Goal: Check status: Check status

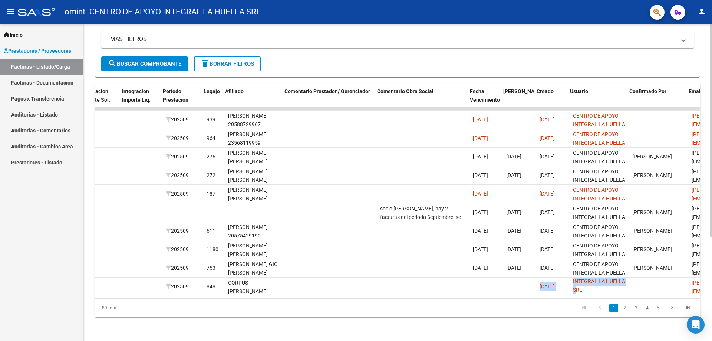
scroll to position [0, 958]
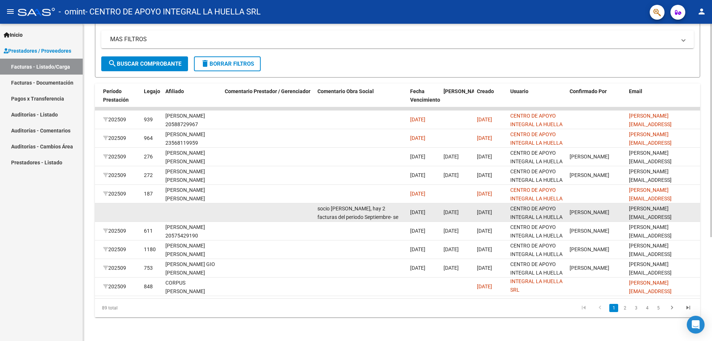
click at [264, 208] on datatable-body-cell at bounding box center [268, 212] width 93 height 18
click at [225, 208] on datatable-body-cell at bounding box center [268, 212] width 93 height 18
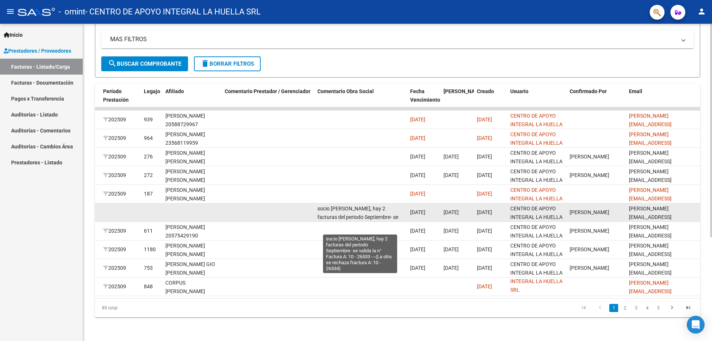
click at [334, 205] on span "socio [PERSON_NAME], hay 2 facturas del periodo Septiembre- se valida la n° Fac…" at bounding box center [357, 225] width 81 height 40
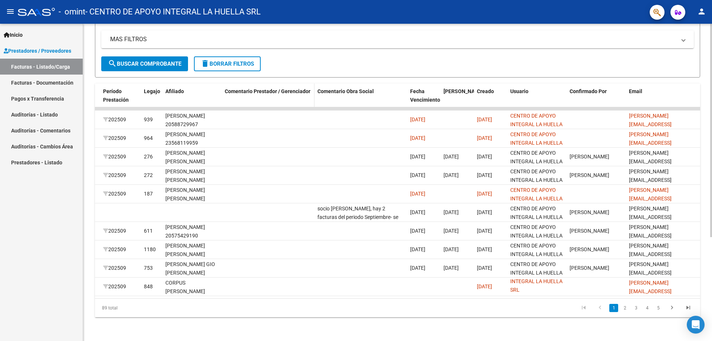
click at [271, 89] on div "Comentario Prestador / Gerenciador" at bounding box center [268, 91] width 87 height 9
click at [266, 88] on span "Comentario Prestador / Gerenciador" at bounding box center [268, 91] width 86 height 6
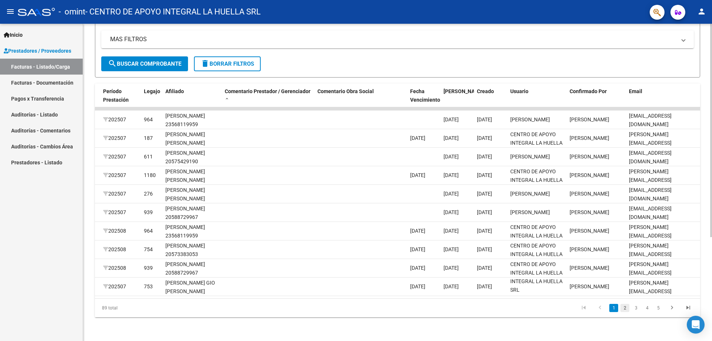
click at [623, 307] on link "2" at bounding box center [624, 308] width 9 height 8
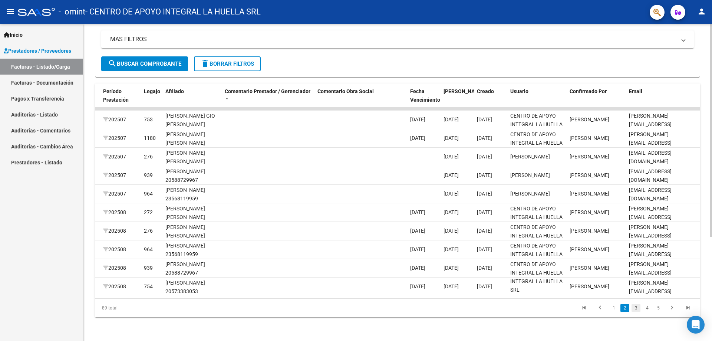
click at [635, 308] on link "3" at bounding box center [636, 308] width 9 height 8
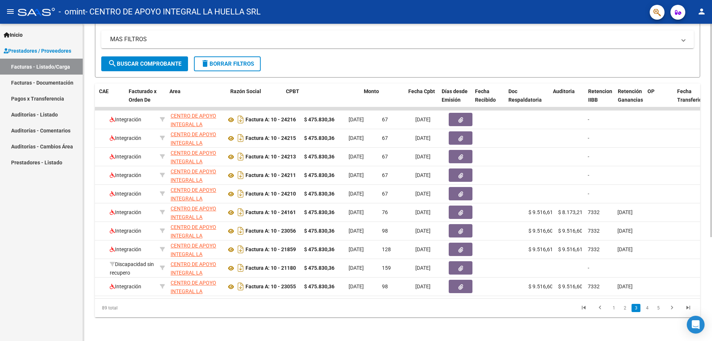
scroll to position [0, 36]
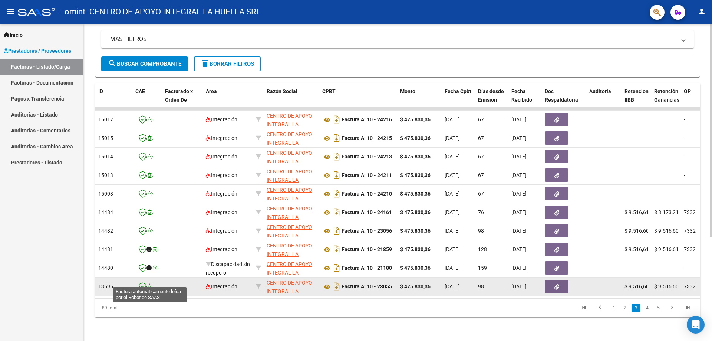
drag, startPoint x: 114, startPoint y: 280, endPoint x: 148, endPoint y: 282, distance: 33.4
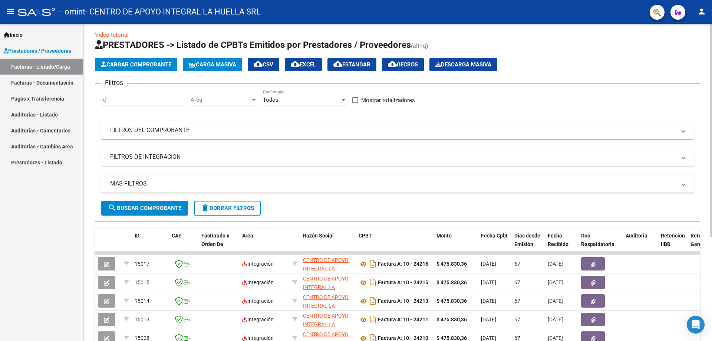
scroll to position [0, 0]
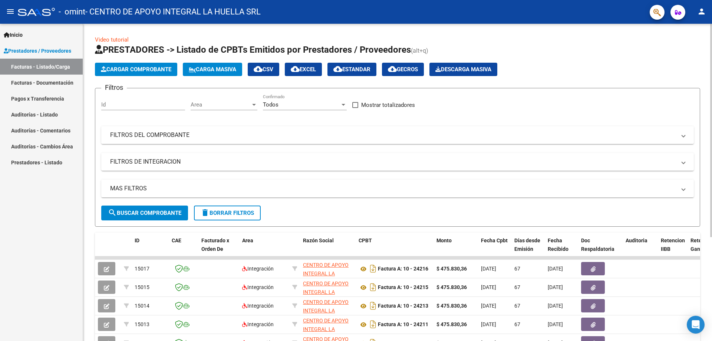
click at [152, 207] on button "search Buscar Comprobante" at bounding box center [144, 212] width 87 height 15
click at [203, 136] on mat-panel-title "FILTROS DEL COMPROBANTE" at bounding box center [393, 135] width 566 height 8
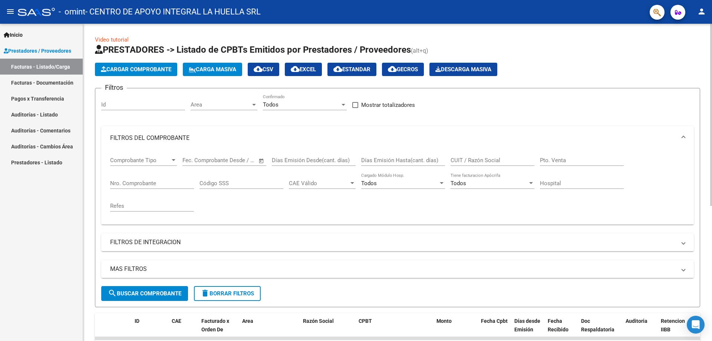
click at [139, 269] on mat-panel-title "MAS FILTROS" at bounding box center [393, 269] width 566 height 8
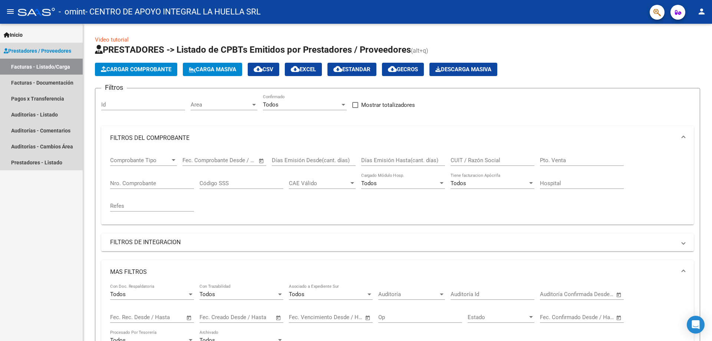
click at [29, 69] on link "Facturas - Listado/Carga" at bounding box center [41, 67] width 83 height 16
click at [37, 89] on link "Facturas - Documentación" at bounding box center [41, 83] width 83 height 16
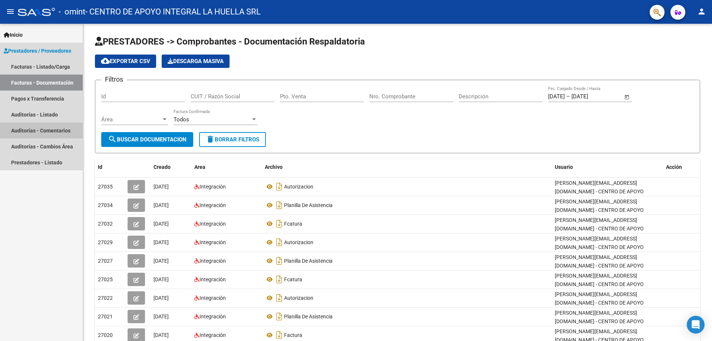
click at [33, 131] on link "Auditorías - Comentarios" at bounding box center [41, 130] width 83 height 16
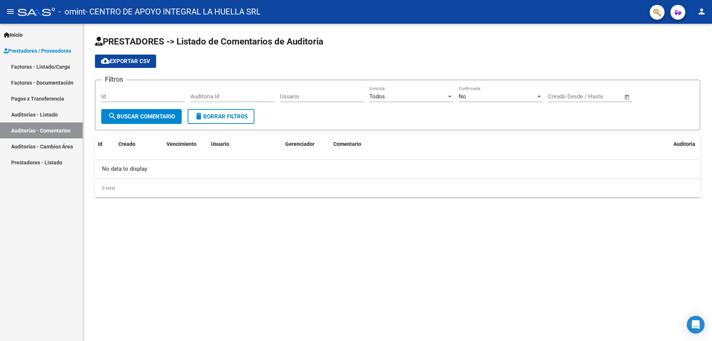
click at [36, 66] on link "Facturas - Listado/Carga" at bounding box center [41, 67] width 83 height 16
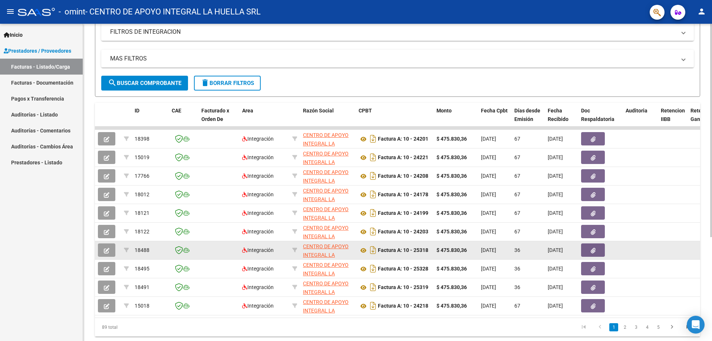
scroll to position [148, 0]
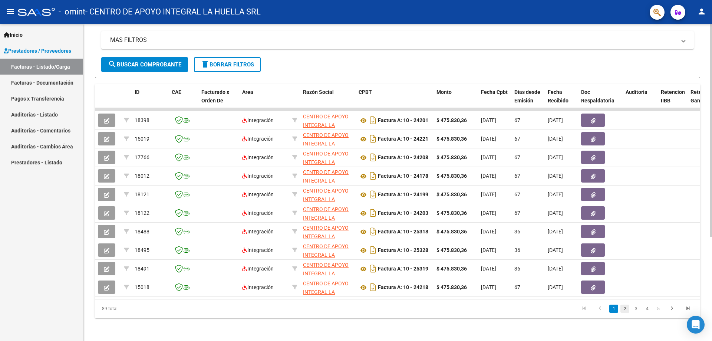
click at [626, 313] on link "2" at bounding box center [624, 308] width 9 height 8
click at [634, 313] on link "3" at bounding box center [636, 308] width 9 height 8
click at [650, 313] on link "4" at bounding box center [647, 308] width 9 height 8
click at [655, 313] on link "6" at bounding box center [658, 308] width 9 height 8
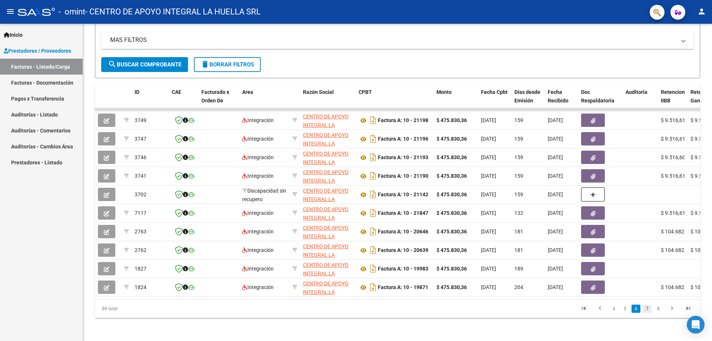
click at [651, 313] on link "7" at bounding box center [647, 308] width 9 height 8
click at [599, 314] on icon "go to previous page" at bounding box center [600, 309] width 10 height 9
click at [599, 315] on div "89 total 5 6 7 8 9" at bounding box center [397, 308] width 605 height 19
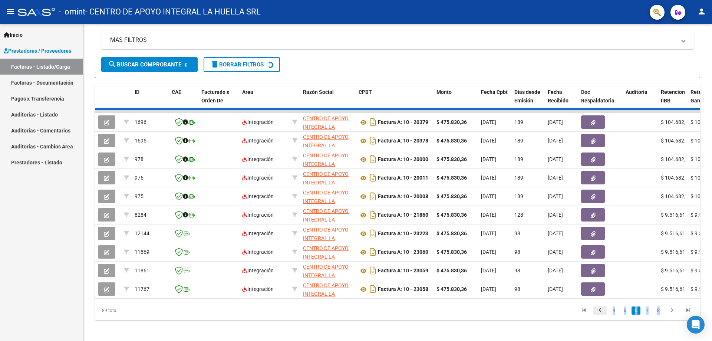
click at [599, 315] on div "89 total 4 5 6 7 8" at bounding box center [397, 310] width 605 height 19
click at [599, 315] on icon "go to previous page" at bounding box center [600, 311] width 10 height 9
click at [599, 315] on div "89 total 3 4 5 6 7" at bounding box center [397, 310] width 605 height 19
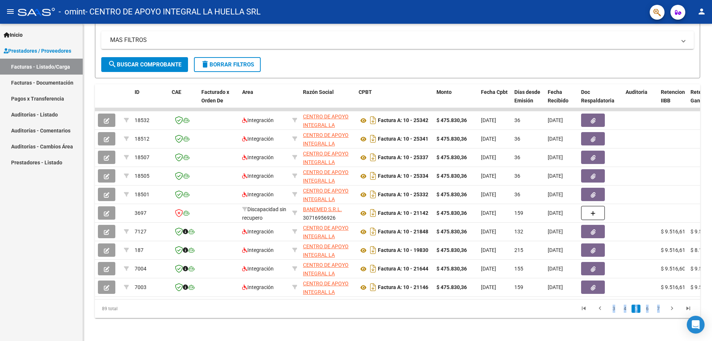
click at [599, 314] on icon "go to previous page" at bounding box center [600, 309] width 10 height 9
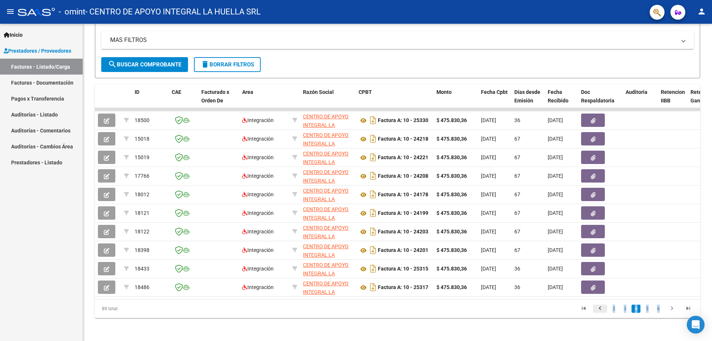
click at [603, 314] on icon "go to previous page" at bounding box center [600, 309] width 10 height 9
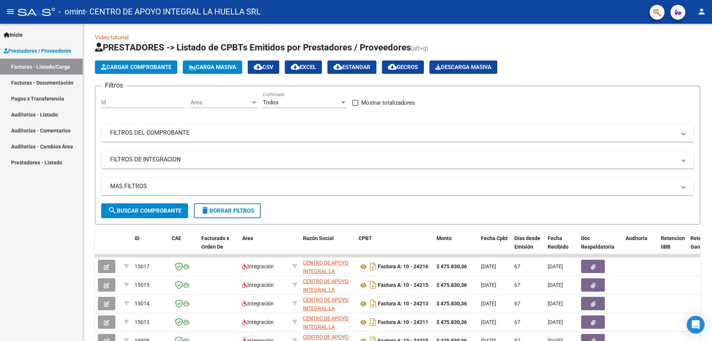
scroll to position [0, 0]
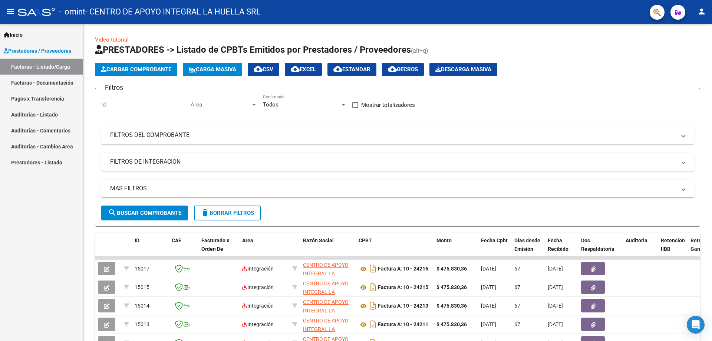
click at [39, 63] on link "Facturas - Listado/Carga" at bounding box center [41, 67] width 83 height 16
click at [34, 48] on span "Prestadores / Proveedores" at bounding box center [38, 51] width 68 height 8
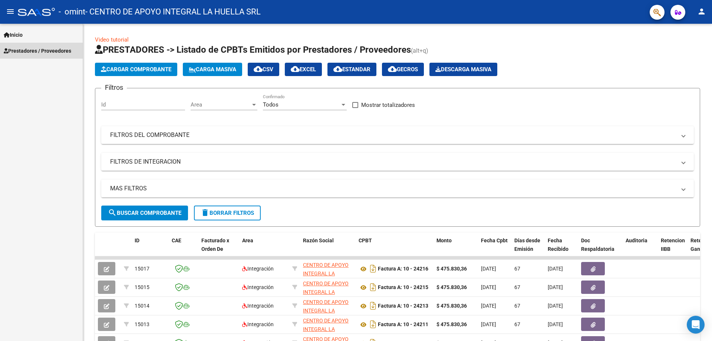
click at [32, 53] on span "Prestadores / Proveedores" at bounding box center [38, 51] width 68 height 8
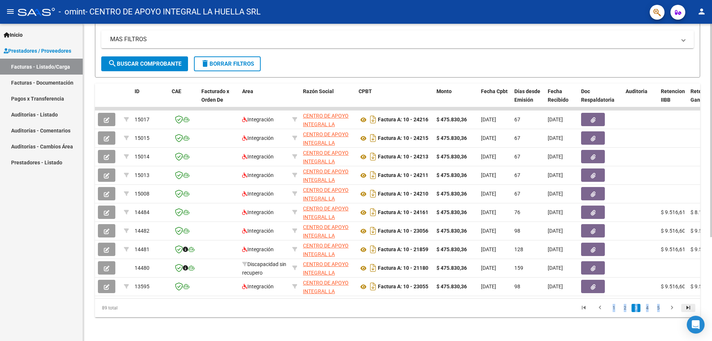
scroll to position [118, 0]
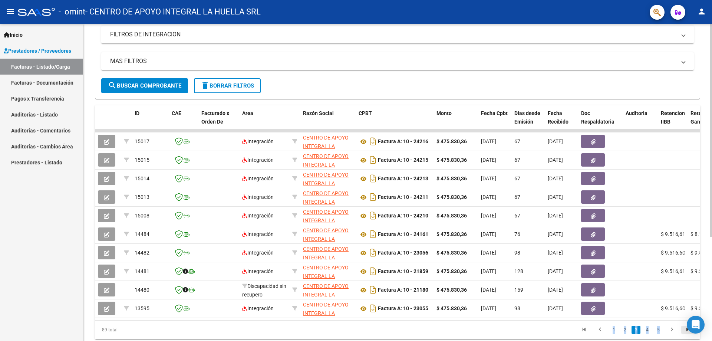
click at [687, 310] on div "ID CAE Facturado x Orden De Area Razón Social CPBT Monto Fecha Cpbt Días desde …" at bounding box center [397, 222] width 605 height 234
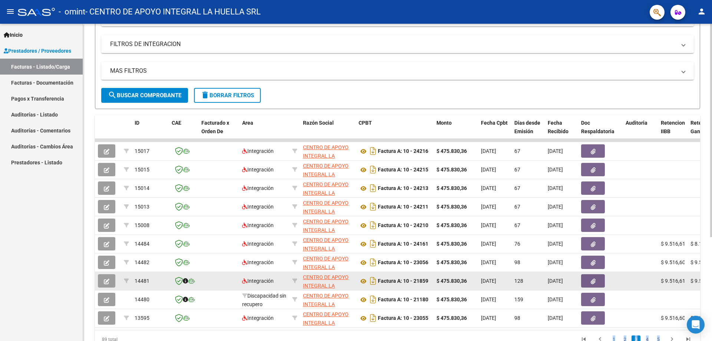
scroll to position [155, 0]
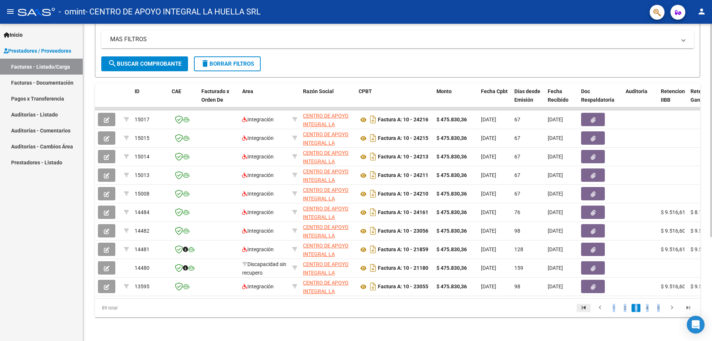
click at [582, 309] on icon "go to first page" at bounding box center [584, 308] width 10 height 9
click at [583, 306] on icon "go to first page" at bounding box center [584, 308] width 10 height 9
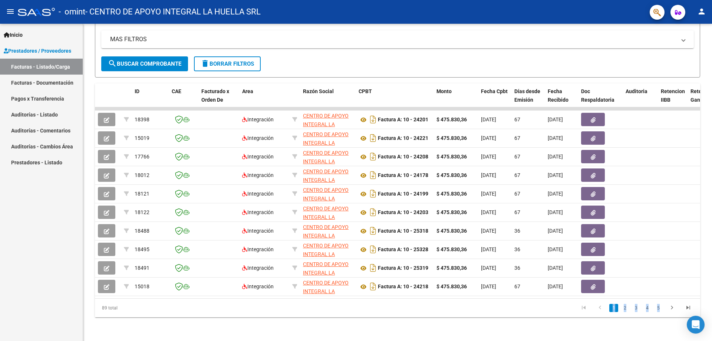
click at [47, 82] on link "Facturas - Documentación" at bounding box center [41, 83] width 83 height 16
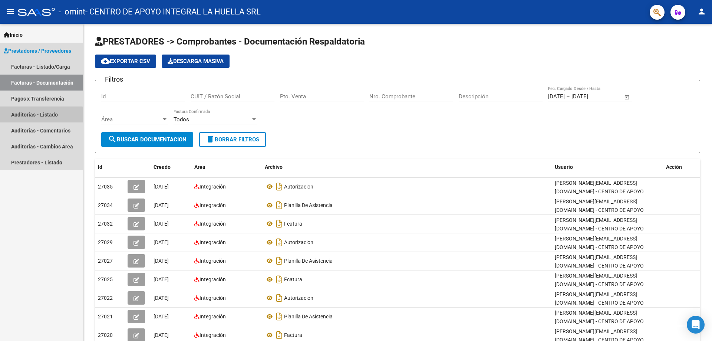
click at [29, 116] on link "Auditorías - Listado" at bounding box center [41, 114] width 83 height 16
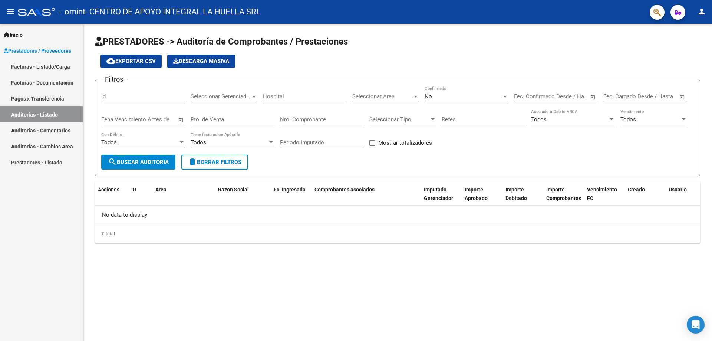
click at [37, 13] on div at bounding box center [36, 12] width 37 height 8
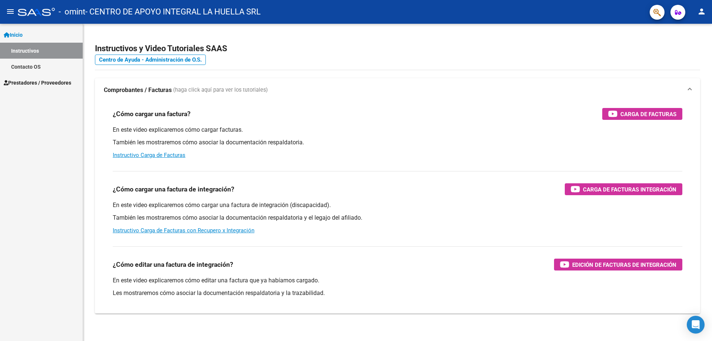
click at [4, 9] on button "menu" at bounding box center [10, 11] width 15 height 15
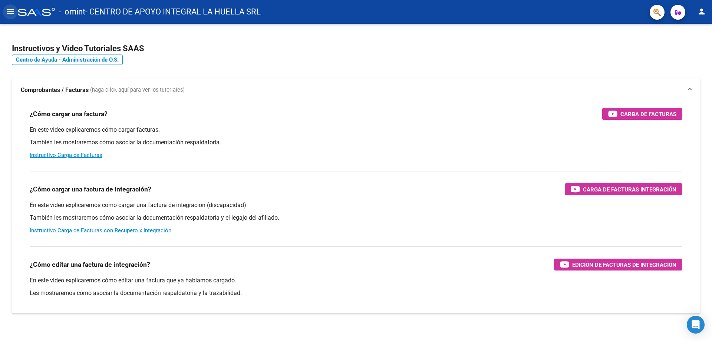
click at [11, 12] on mat-icon "menu" at bounding box center [10, 11] width 9 height 9
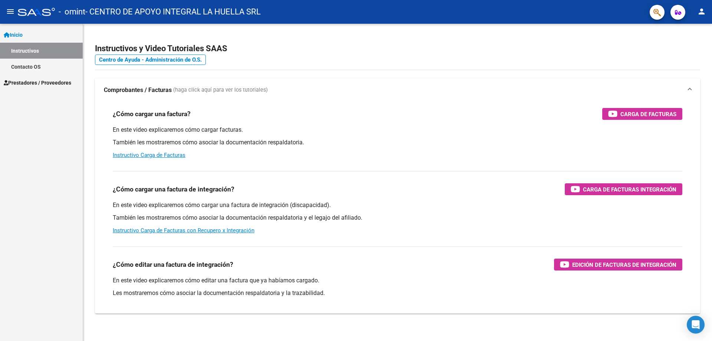
click at [22, 36] on span "Inicio" at bounding box center [13, 35] width 19 height 8
click at [27, 51] on link "Instructivos" at bounding box center [41, 51] width 83 height 16
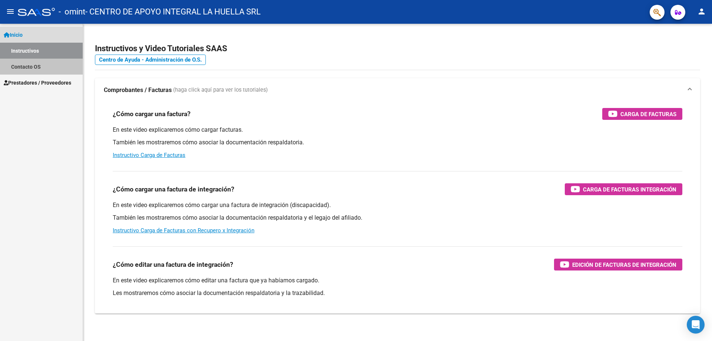
click at [28, 68] on link "Contacto OS" at bounding box center [41, 67] width 83 height 16
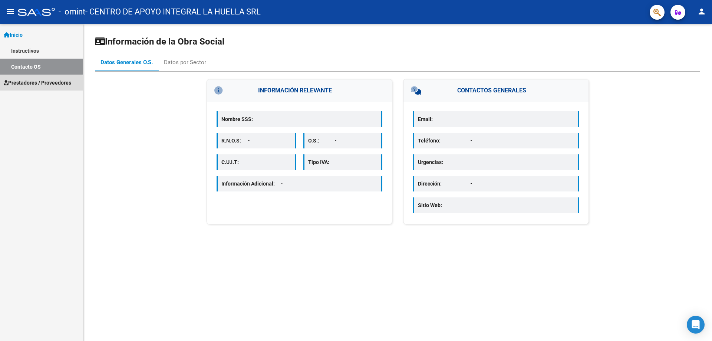
click at [27, 85] on span "Prestadores / Proveedores" at bounding box center [38, 83] width 68 height 8
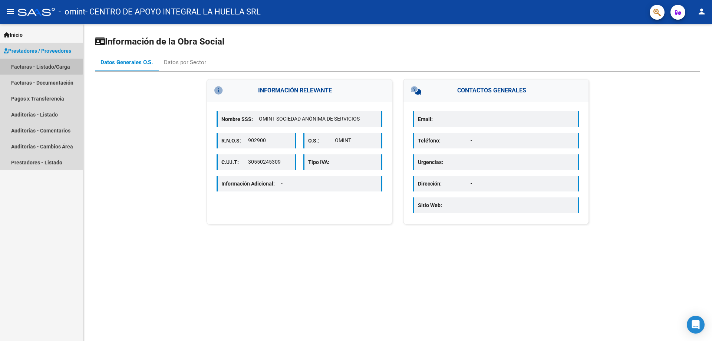
click at [30, 63] on link "Facturas - Listado/Carga" at bounding box center [41, 67] width 83 height 16
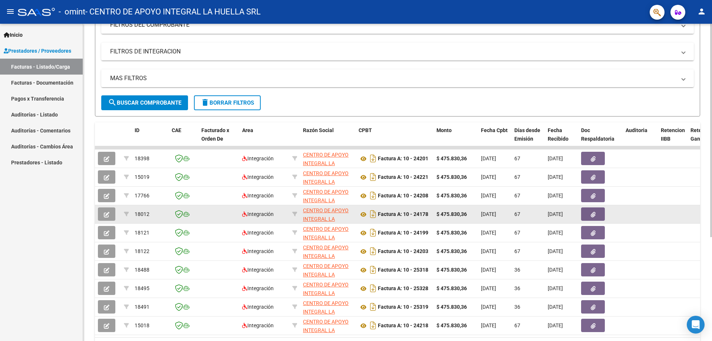
scroll to position [148, 0]
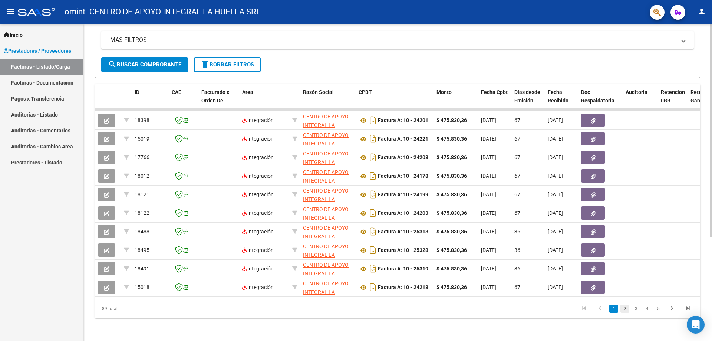
click at [625, 313] on link "2" at bounding box center [624, 308] width 9 height 8
click at [636, 313] on link "3" at bounding box center [636, 308] width 9 height 8
click at [646, 313] on link "4" at bounding box center [647, 308] width 9 height 8
click at [655, 313] on link "6" at bounding box center [658, 308] width 9 height 8
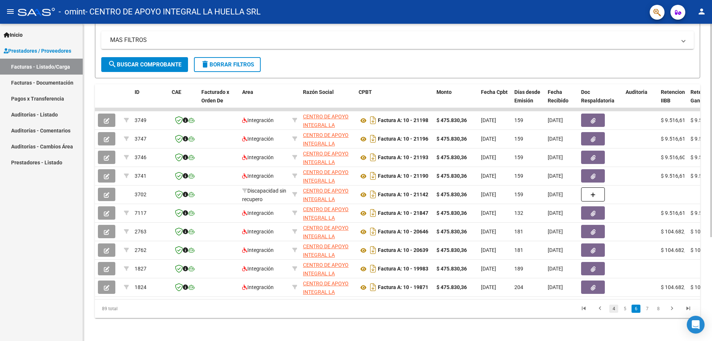
click at [611, 313] on link "4" at bounding box center [613, 308] width 9 height 8
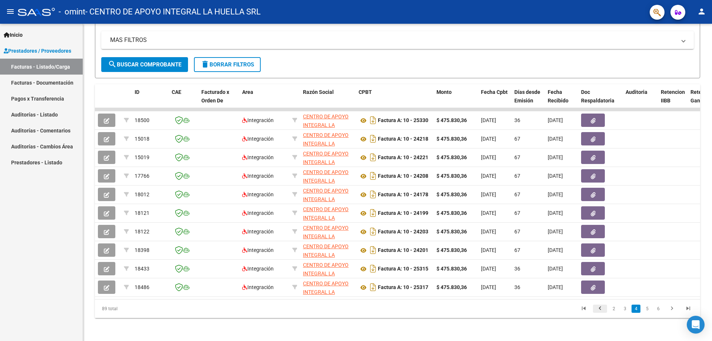
click at [597, 314] on icon "go to previous page" at bounding box center [600, 309] width 10 height 9
click at [600, 314] on icon "go to previous page" at bounding box center [600, 309] width 10 height 9
click at [601, 314] on icon "go to previous page" at bounding box center [600, 309] width 10 height 9
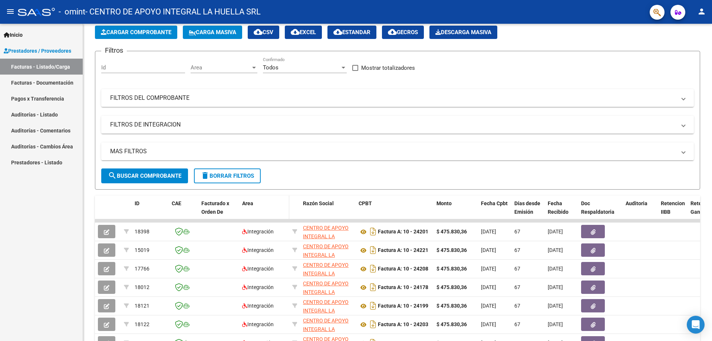
scroll to position [0, 0]
